Goal: Communication & Community: Participate in discussion

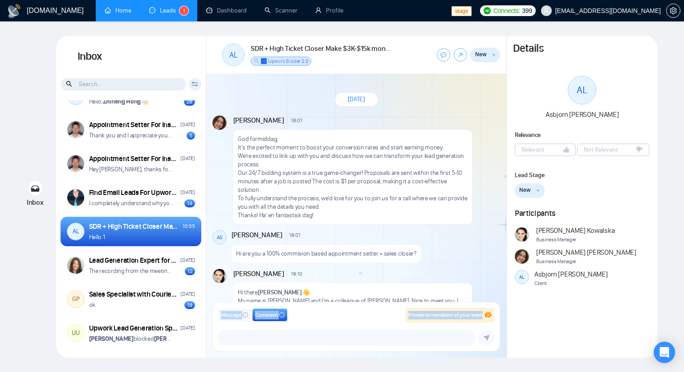
scroll to position [407, 0]
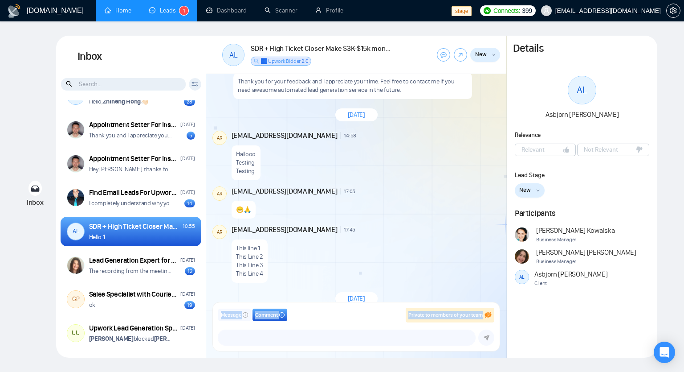
drag, startPoint x: 0, startPoint y: 0, endPoint x: 132, endPoint y: 10, distance: 132.2
click at [131, 10] on link "Home" at bounding box center [118, 11] width 27 height 8
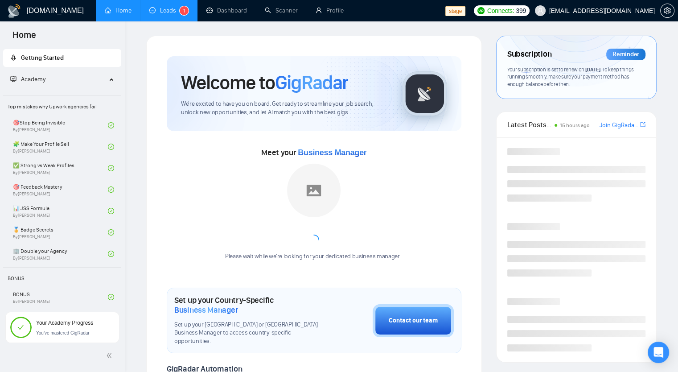
click at [175, 14] on link "Leads 1" at bounding box center [168, 11] width 39 height 8
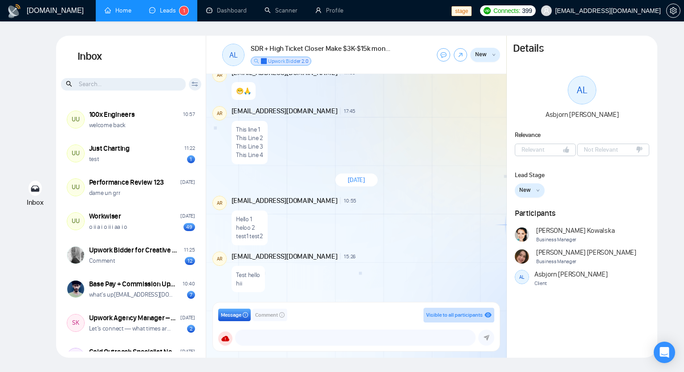
click at [115, 11] on link "Home" at bounding box center [118, 11] width 27 height 8
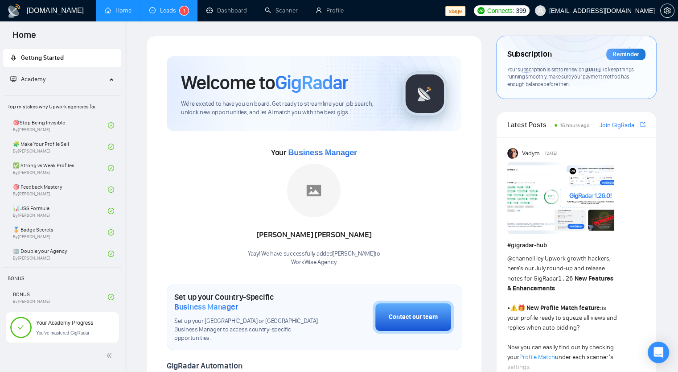
click at [166, 7] on link "Leads 1" at bounding box center [168, 11] width 39 height 8
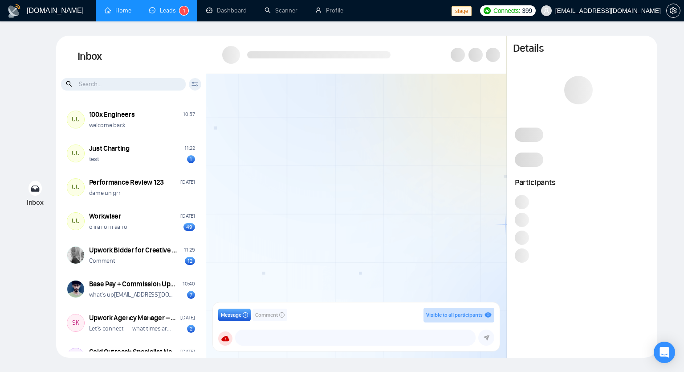
click at [164, 14] on link "Leads 1" at bounding box center [168, 11] width 39 height 8
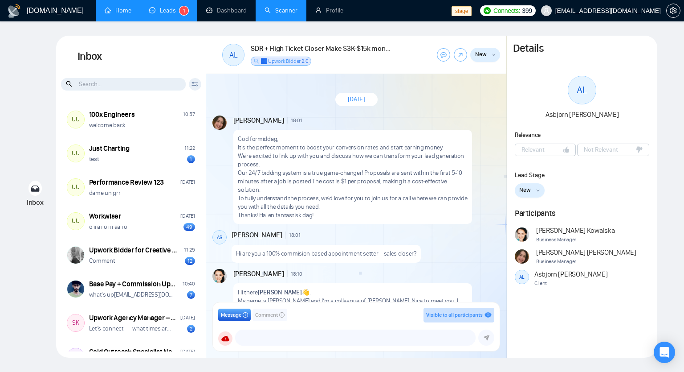
scroll to position [526, 0]
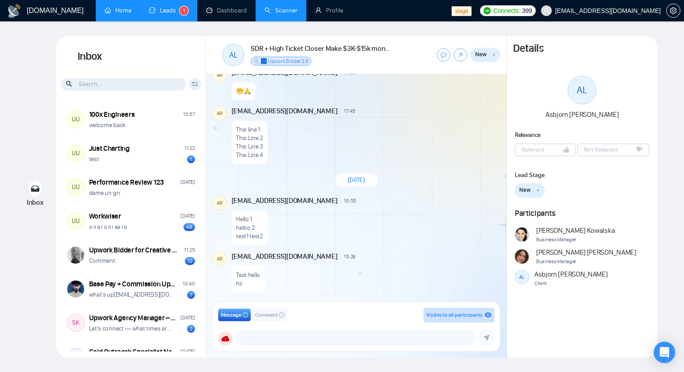
click at [283, 14] on link "Scanner" at bounding box center [281, 11] width 33 height 8
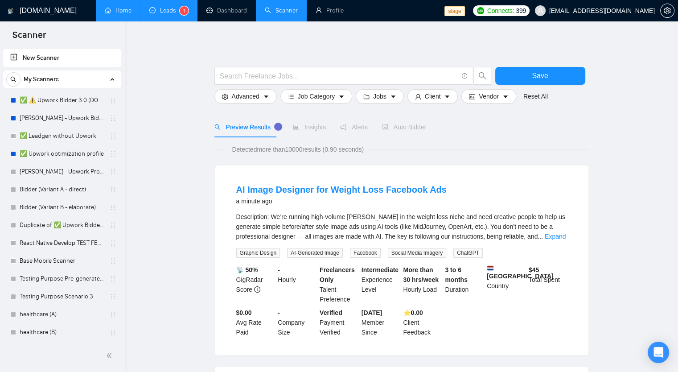
click at [168, 14] on link "Leads 1" at bounding box center [168, 11] width 39 height 8
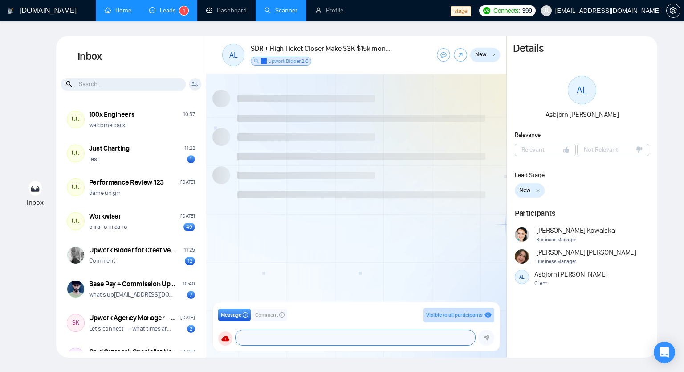
click at [273, 334] on textarea at bounding box center [356, 337] width 240 height 15
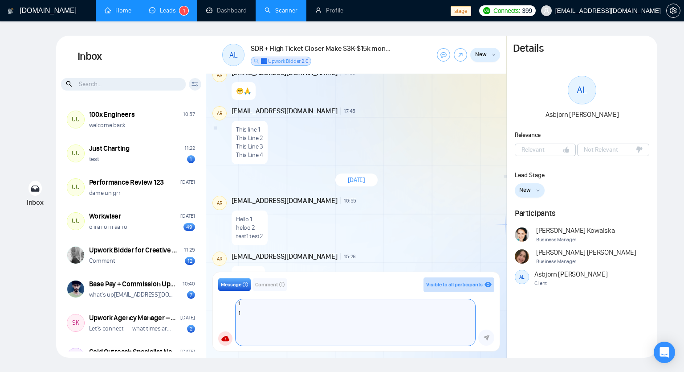
scroll to position [23, 0]
type textarea "1 1 1 !"
click at [269, 284] on span "Comment" at bounding box center [266, 284] width 23 height 8
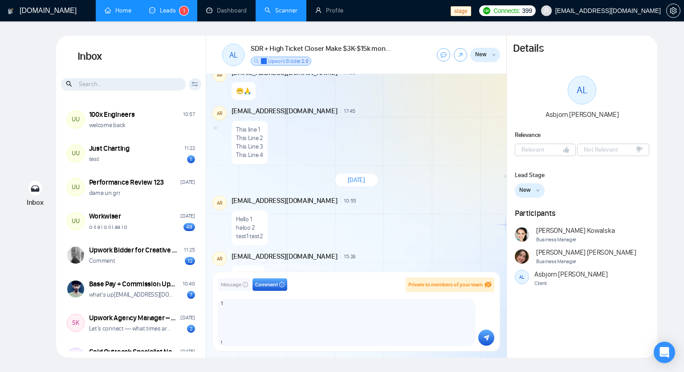
click at [485, 340] on icon "submit" at bounding box center [487, 337] width 6 height 6
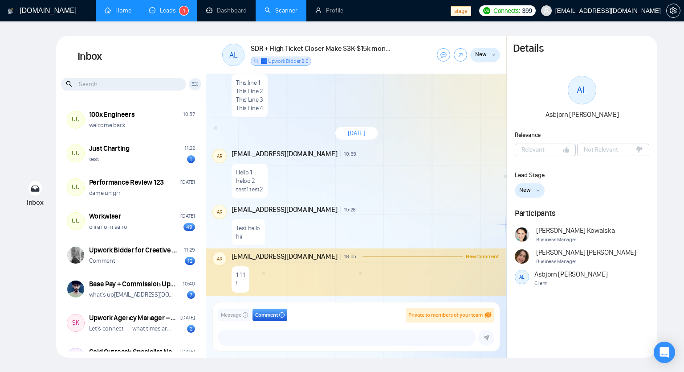
scroll to position [573, 0]
click at [330, 14] on link "Profile" at bounding box center [329, 11] width 28 height 8
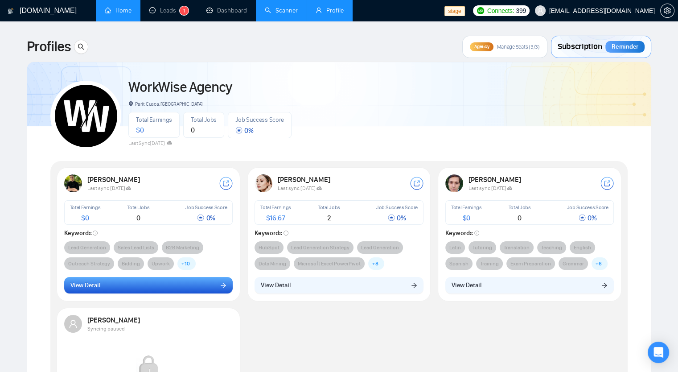
click at [108, 287] on button "View Detail" at bounding box center [148, 285] width 169 height 17
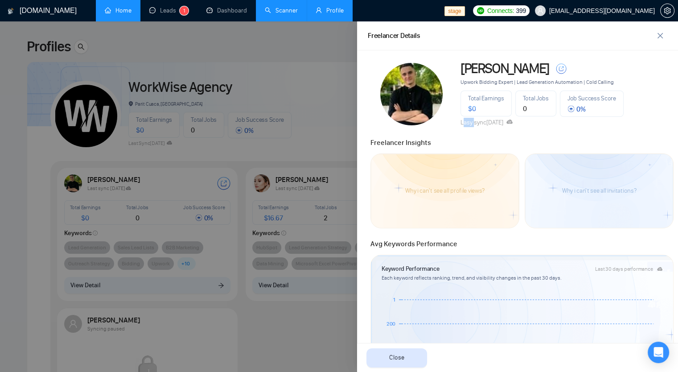
drag, startPoint x: 460, startPoint y: 122, endPoint x: 471, endPoint y: 122, distance: 11.1
click at [471, 122] on span "Lasy sync [DATE]" at bounding box center [486, 123] width 52 height 8
click at [450, 124] on div at bounding box center [413, 94] width 90 height 62
click at [261, 35] on div at bounding box center [339, 196] width 678 height 350
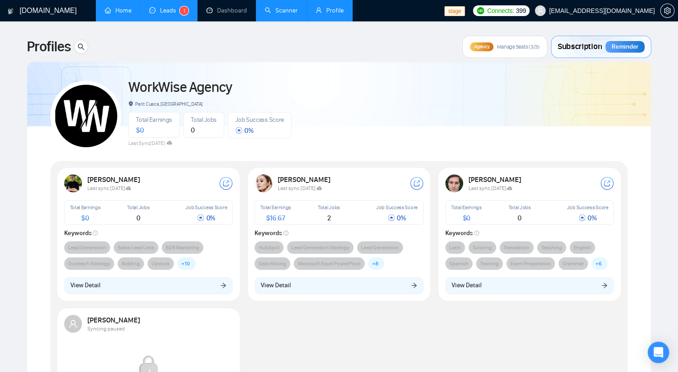
click at [167, 11] on link "Leads 1" at bounding box center [168, 11] width 39 height 8
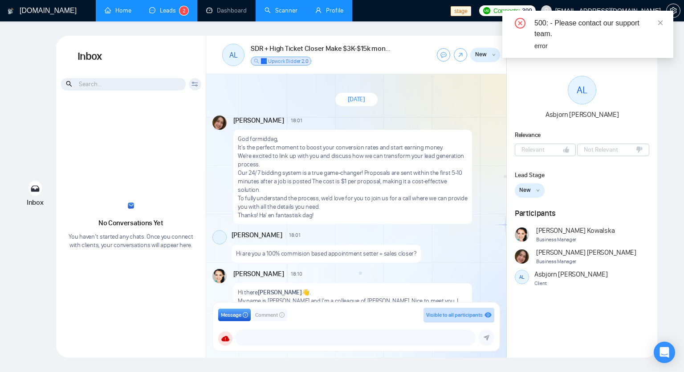
scroll to position [573, 0]
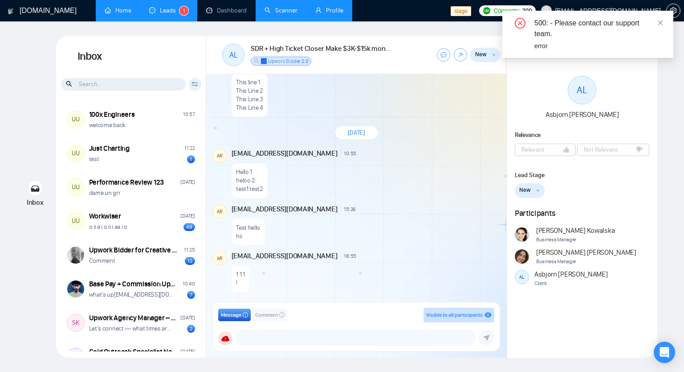
click at [270, 315] on span "Comment" at bounding box center [266, 315] width 23 height 8
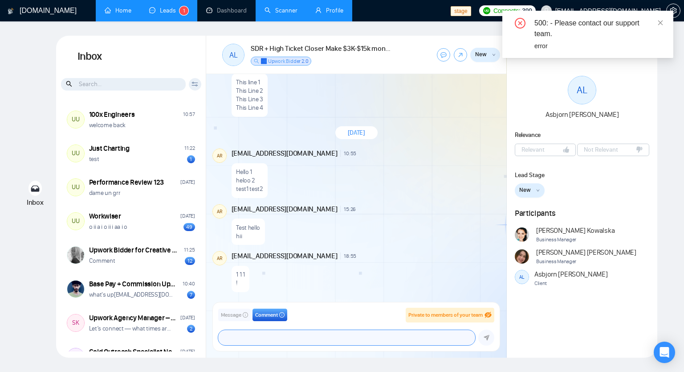
click at [260, 330] on textarea at bounding box center [346, 337] width 257 height 15
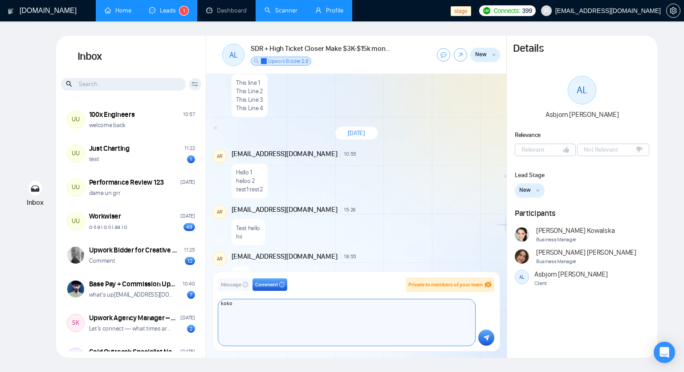
scroll to position [572, 0]
click at [230, 340] on textarea "koko" at bounding box center [346, 322] width 257 height 46
type textarea "koko LL"
click at [351, 323] on textarea "koko LL" at bounding box center [346, 322] width 257 height 46
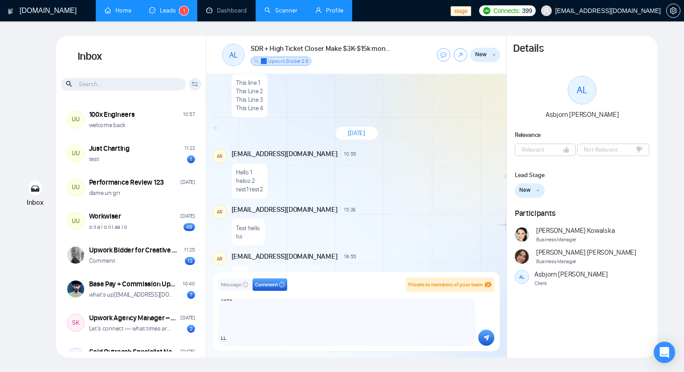
click at [486, 335] on icon "submit" at bounding box center [487, 338] width 6 height 6
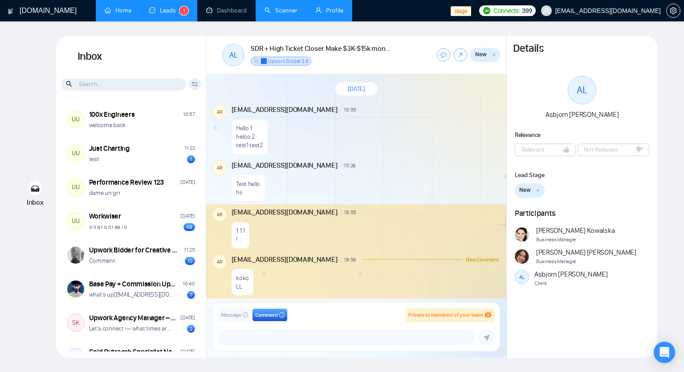
scroll to position [620, 0]
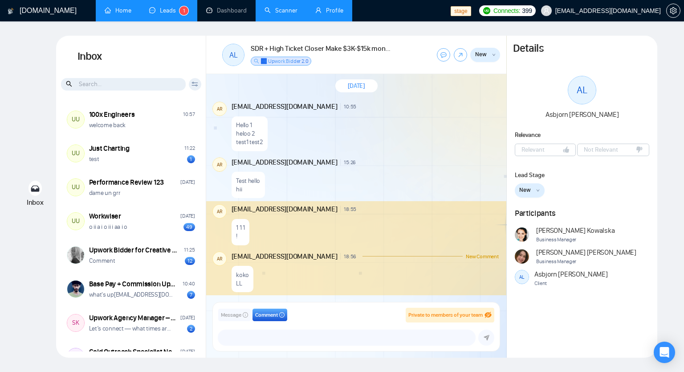
click at [487, 315] on icon "eye-invisible" at bounding box center [488, 314] width 6 height 6
drag, startPoint x: 407, startPoint y: 317, endPoint x: 484, endPoint y: 311, distance: 77.7
click at [484, 311] on div "Private to members of your team" at bounding box center [450, 314] width 89 height 15
click at [490, 314] on icon "eye-invisible" at bounding box center [489, 315] width 5 height 4
